Goal: Information Seeking & Learning: Learn about a topic

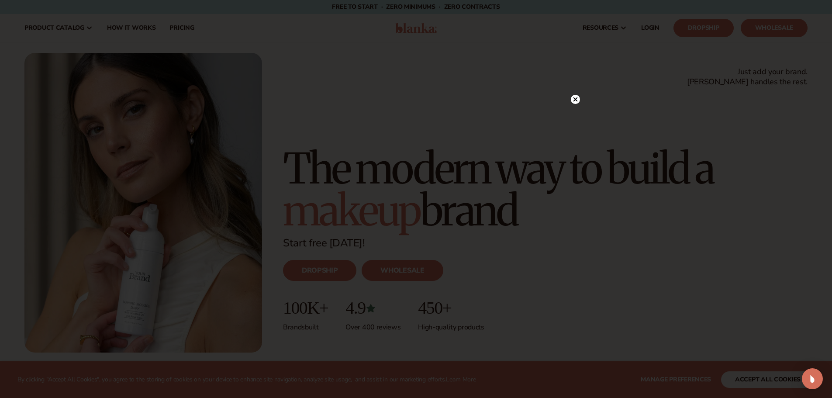
click at [573, 99] on circle at bounding box center [575, 99] width 9 height 9
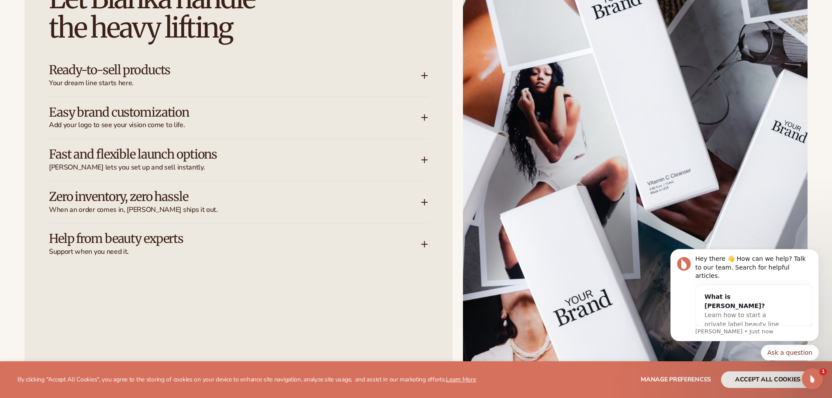
scroll to position [1354, 0]
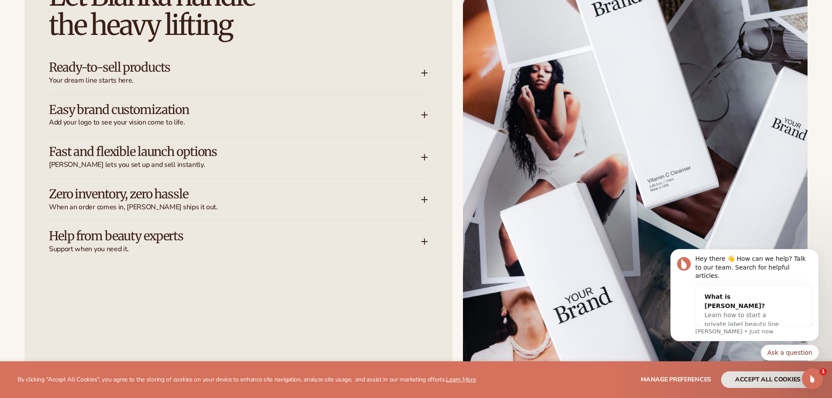
click at [402, 77] on span "Your dream line starts here." at bounding box center [235, 80] width 372 height 9
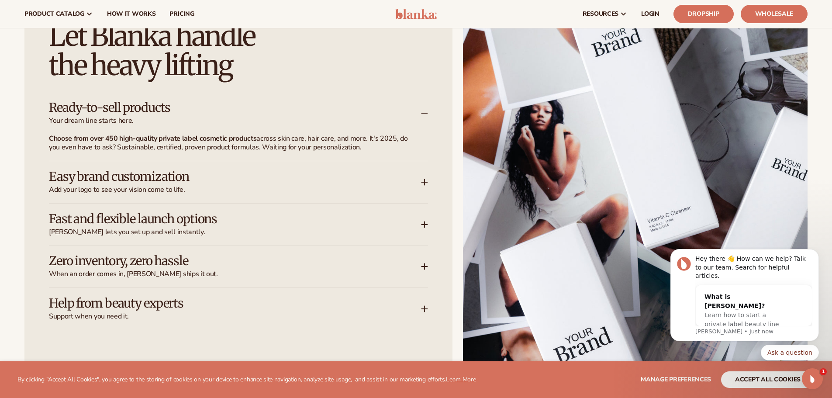
scroll to position [1311, 0]
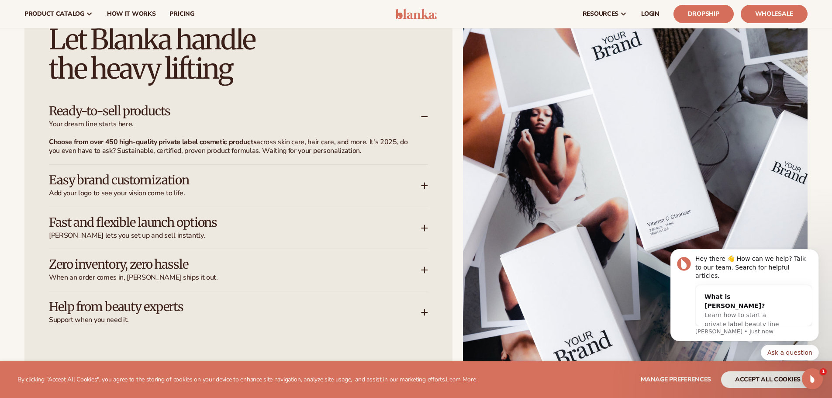
click at [264, 186] on h3 "Easy brand customization" at bounding box center [222, 180] width 346 height 14
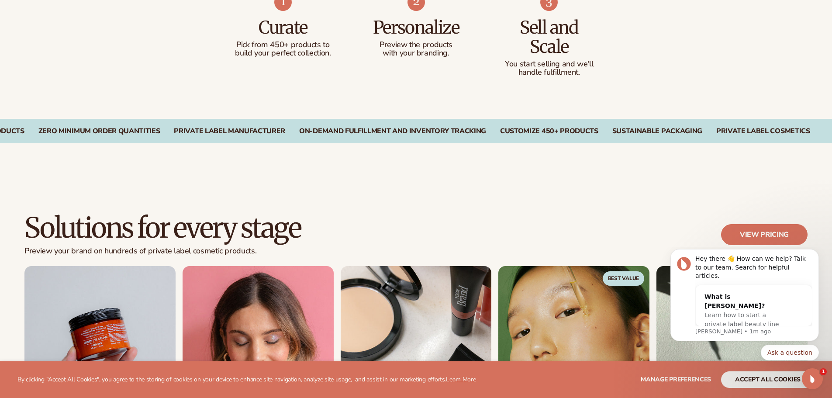
scroll to position [612, 0]
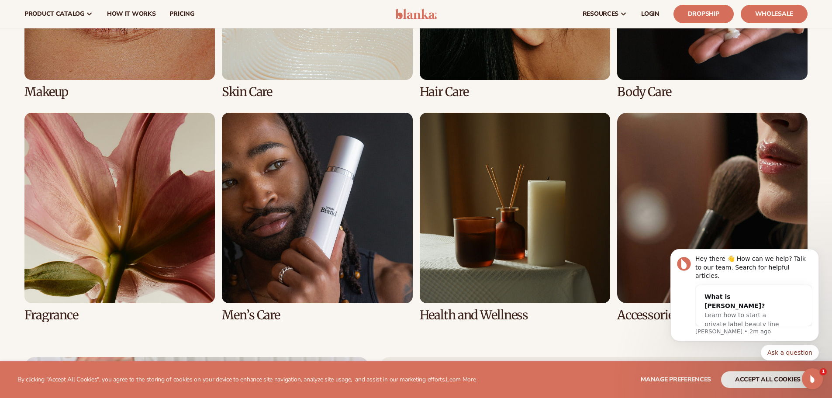
scroll to position [2097, 0]
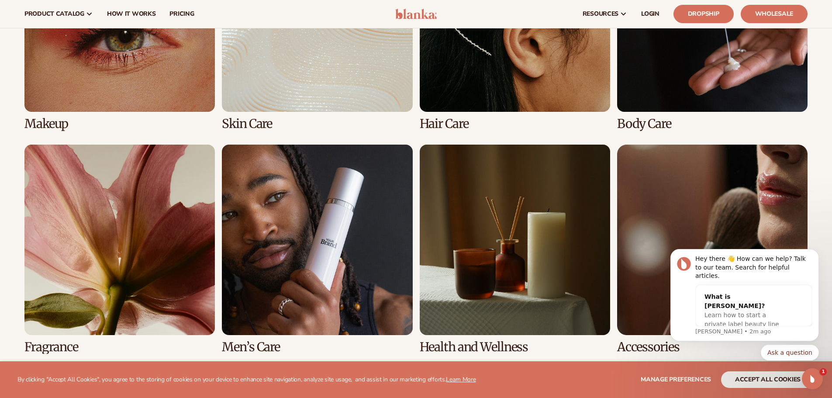
click at [149, 173] on link "5 / 8" at bounding box center [119, 249] width 191 height 209
click at [195, 175] on link "5 / 8" at bounding box center [119, 249] width 191 height 209
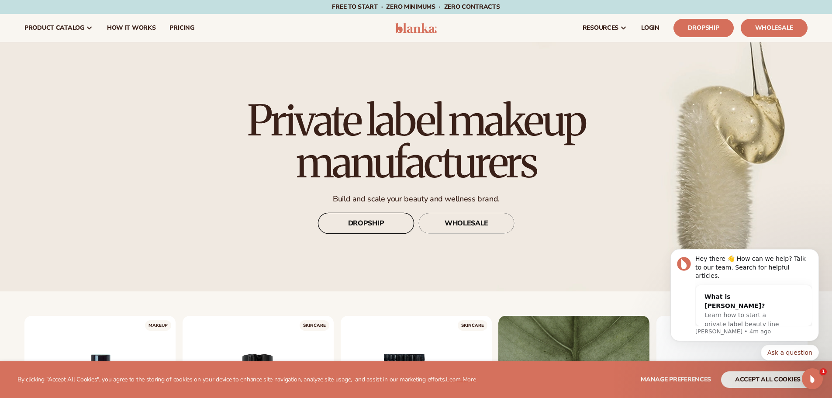
click at [350, 218] on link "DROPSHIP" at bounding box center [366, 223] width 96 height 21
click at [472, 227] on link "WHOLESALE" at bounding box center [467, 223] width 96 height 21
